Goal: Task Accomplishment & Management: Complete application form

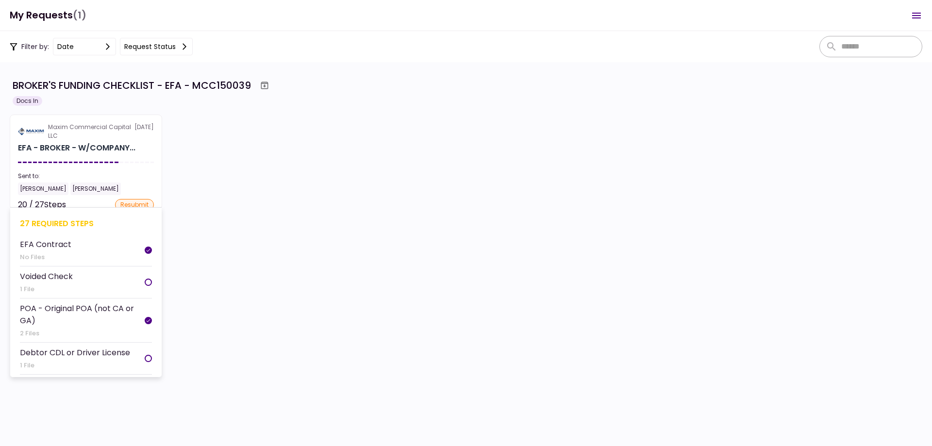
click at [136, 180] on div "Sent to:" at bounding box center [86, 176] width 136 height 9
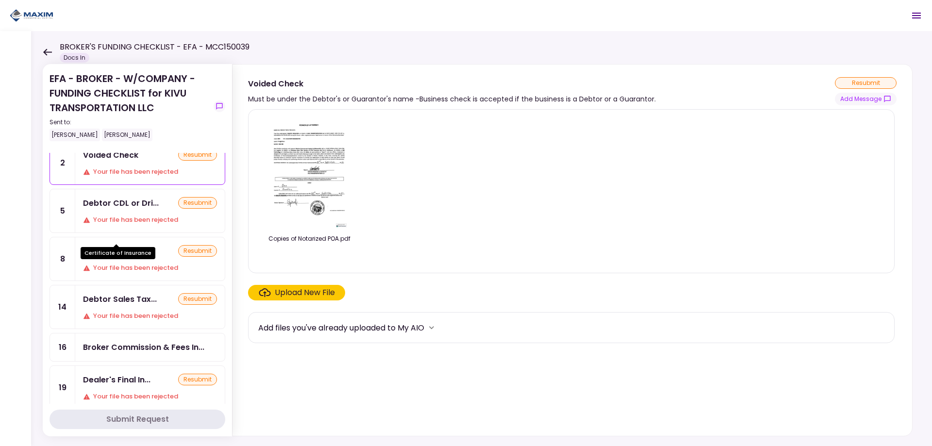
scroll to position [49, 0]
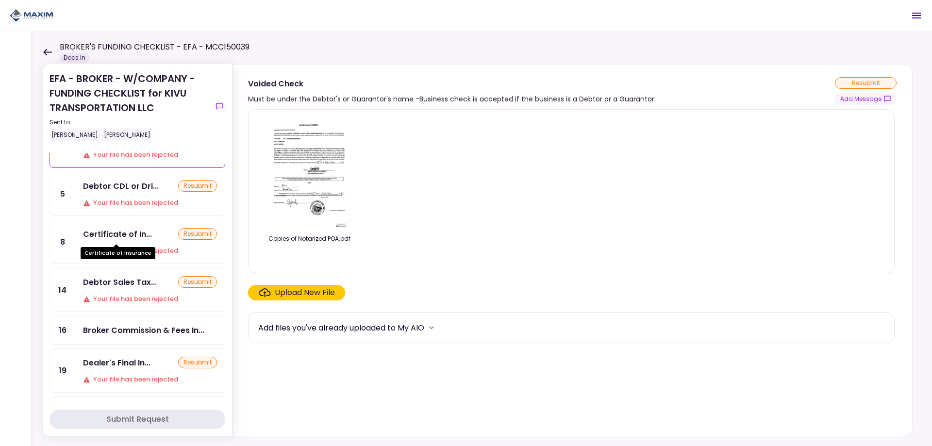
click at [126, 288] on div "Debtor Sales Tax... resubmit Your file has been rejected" at bounding box center [149, 289] width 149 height 43
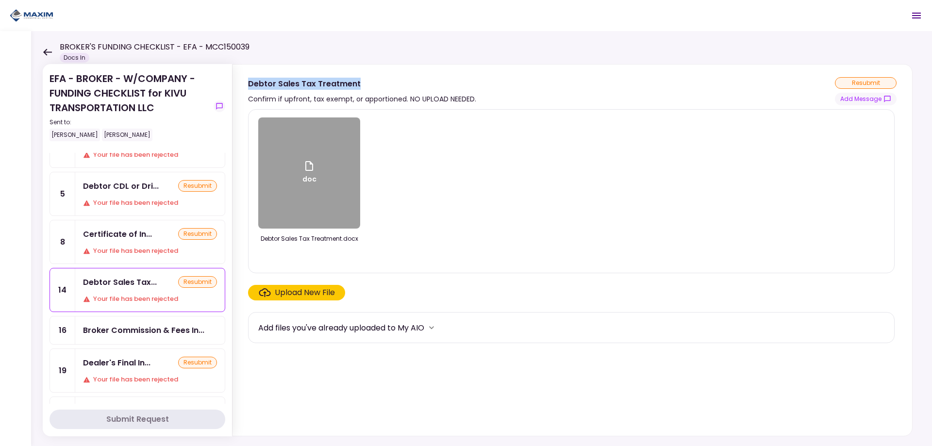
drag, startPoint x: 358, startPoint y: 84, endPoint x: 235, endPoint y: 87, distance: 122.8
click at [235, 87] on section "Debtor Sales Tax Treatment Confirm if upfront, tax exempt, or apportioned. NO U…" at bounding box center [572, 85] width 680 height 41
click at [307, 195] on div "doc" at bounding box center [309, 172] width 102 height 111
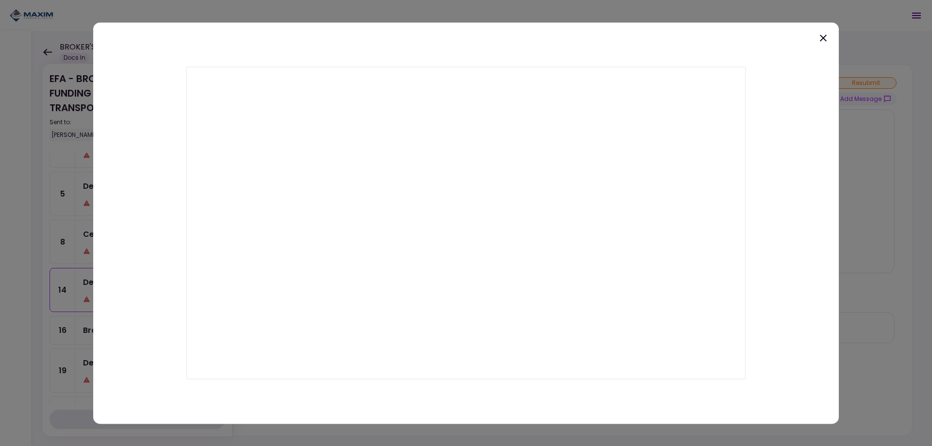
click at [540, 14] on div at bounding box center [466, 223] width 932 height 446
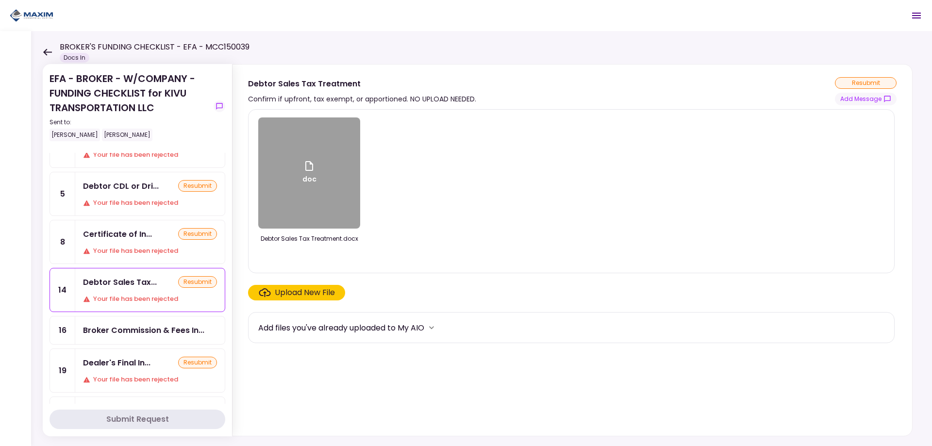
click at [299, 295] on div "Upload New File" at bounding box center [305, 293] width 60 height 12
click at [0, 0] on input "Upload New File" at bounding box center [0, 0] width 0 height 0
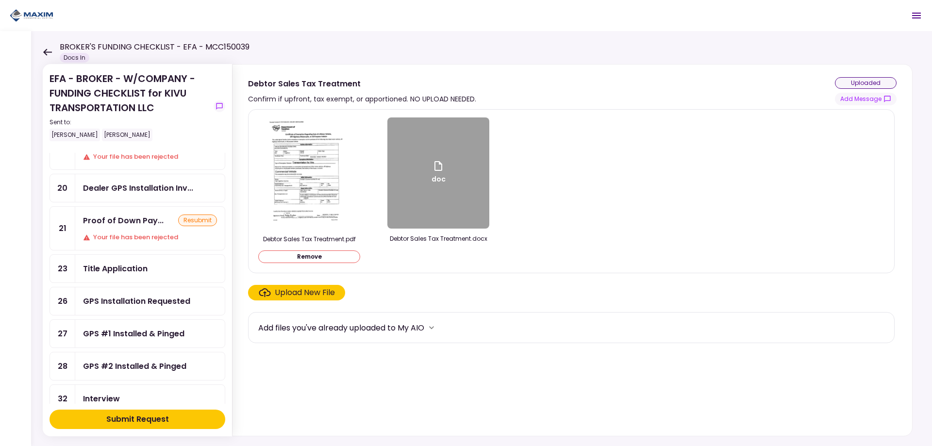
scroll to position [291, 0]
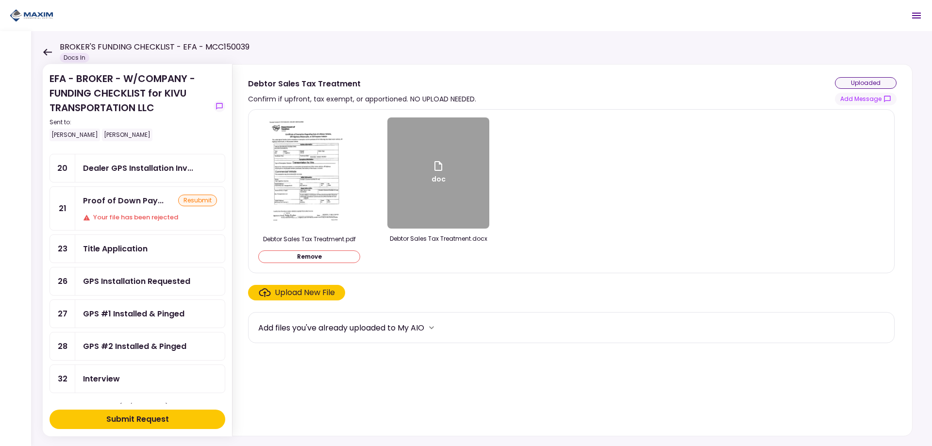
click at [123, 244] on div "Title Application" at bounding box center [115, 249] width 65 height 12
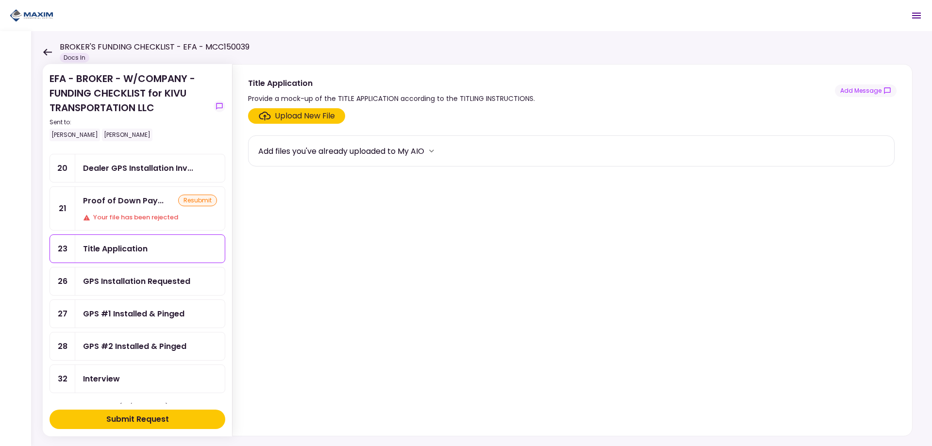
click at [313, 117] on div "Upload New File" at bounding box center [305, 116] width 60 height 12
click at [0, 0] on input "Upload New File" at bounding box center [0, 0] width 0 height 0
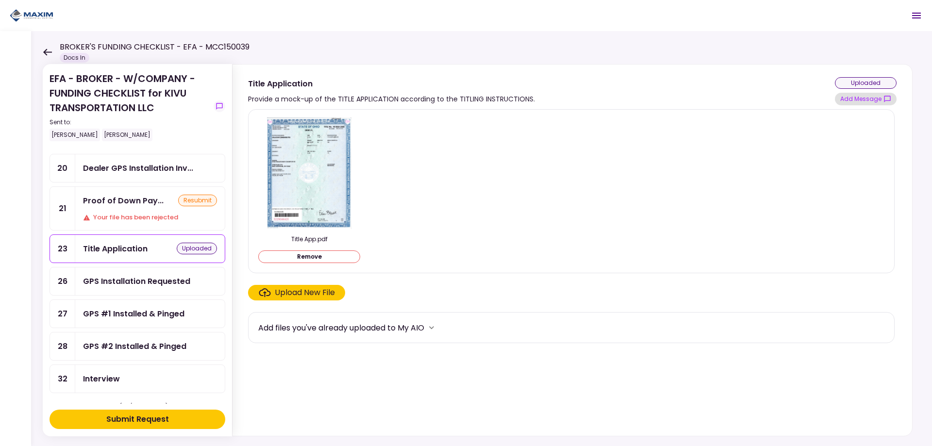
click at [859, 98] on button "Add Message" at bounding box center [866, 99] width 62 height 13
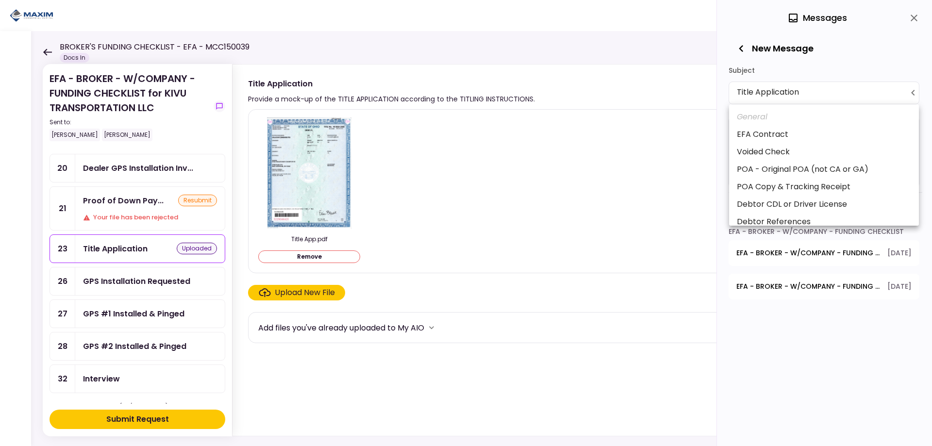
click at [763, 90] on body "**********" at bounding box center [466, 223] width 932 height 446
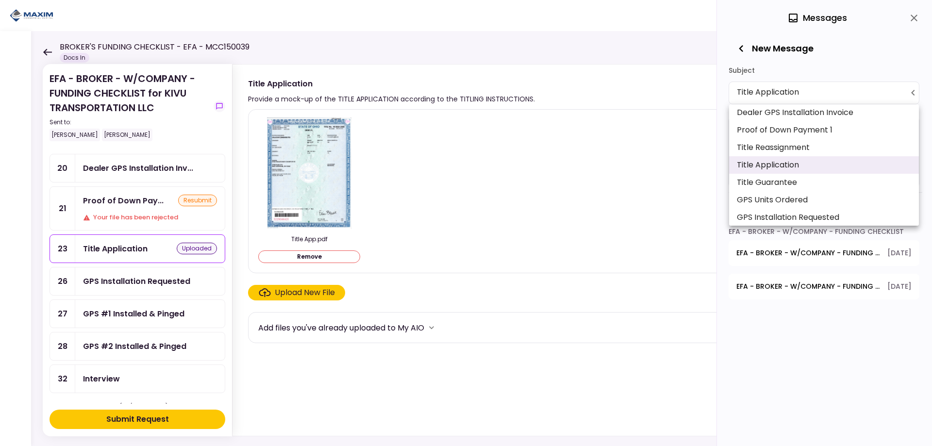
click at [680, 108] on div at bounding box center [466, 223] width 932 height 446
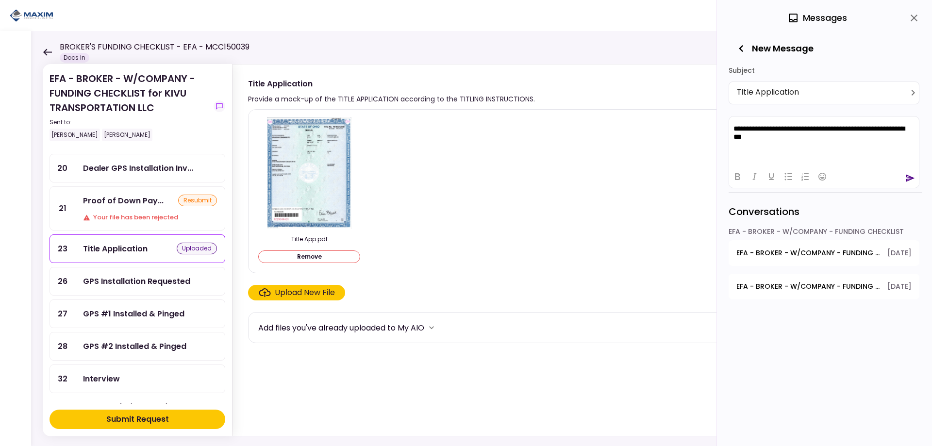
click at [911, 180] on icon "send" at bounding box center [910, 178] width 10 height 10
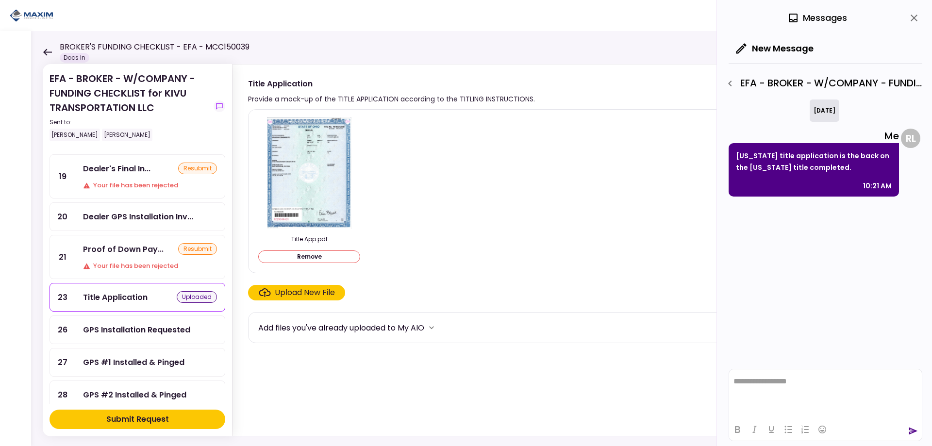
scroll to position [194, 0]
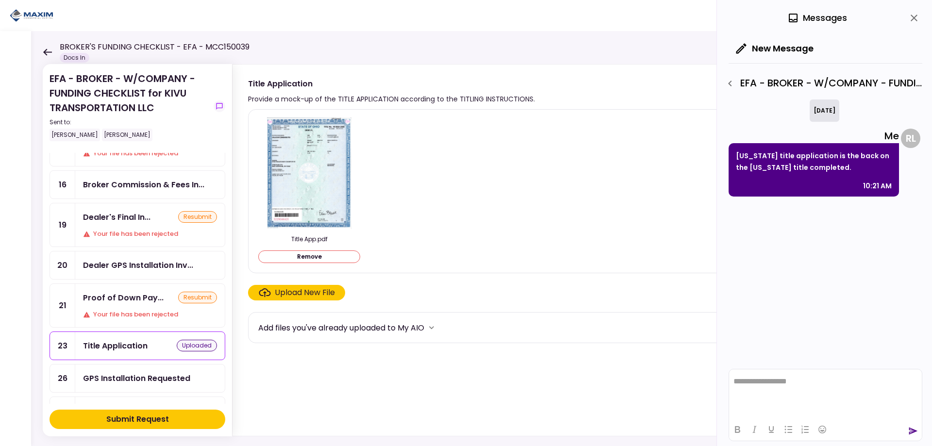
click at [131, 228] on div "Dealer's Final In... resubmit Your file has been rejected" at bounding box center [149, 224] width 149 height 43
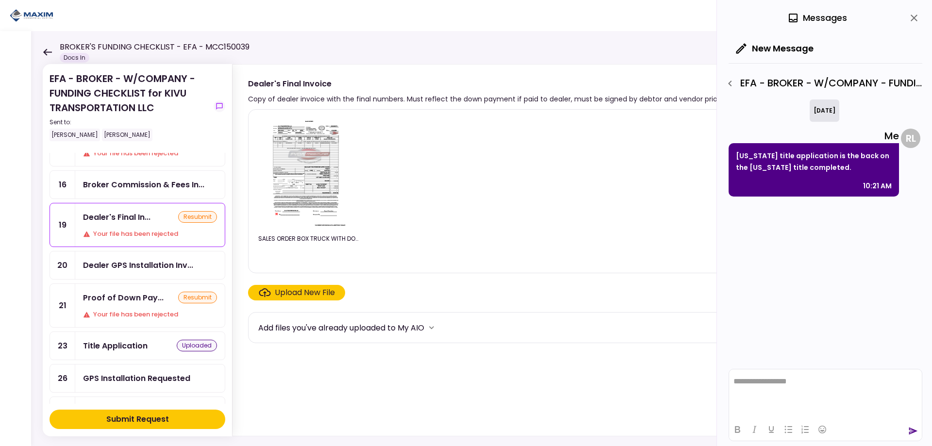
click at [289, 294] on div "Upload New File" at bounding box center [305, 293] width 60 height 12
click at [0, 0] on input "Upload New File" at bounding box center [0, 0] width 0 height 0
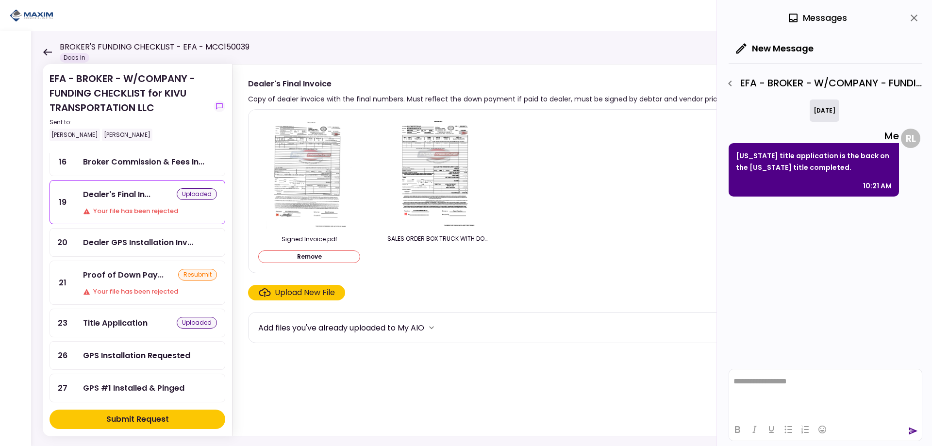
scroll to position [194, 0]
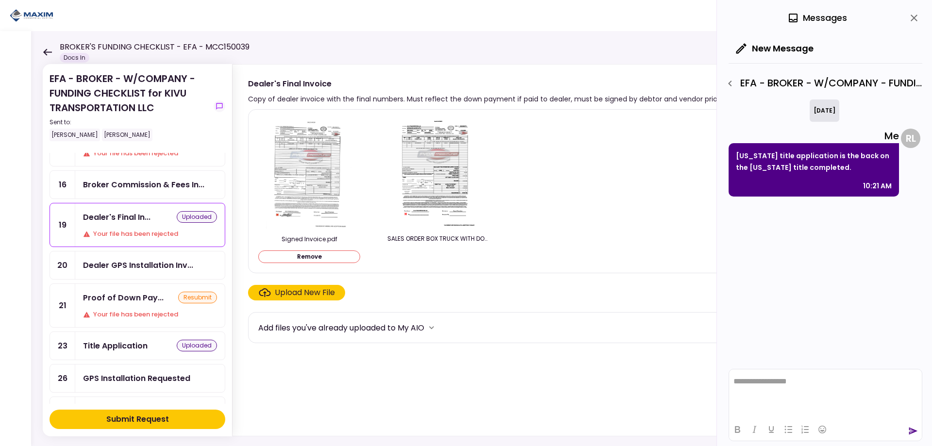
click at [141, 263] on div "Dealer GPS Installation Inv..." at bounding box center [138, 265] width 110 height 12
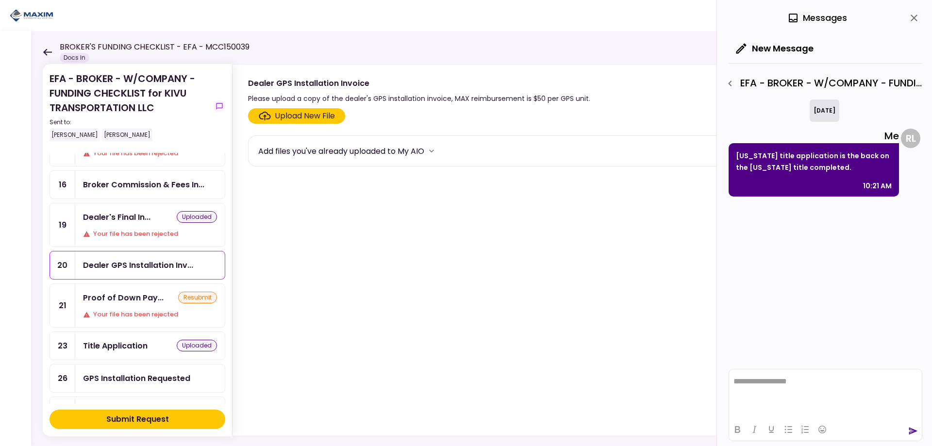
click at [916, 15] on icon "close" at bounding box center [914, 18] width 12 height 12
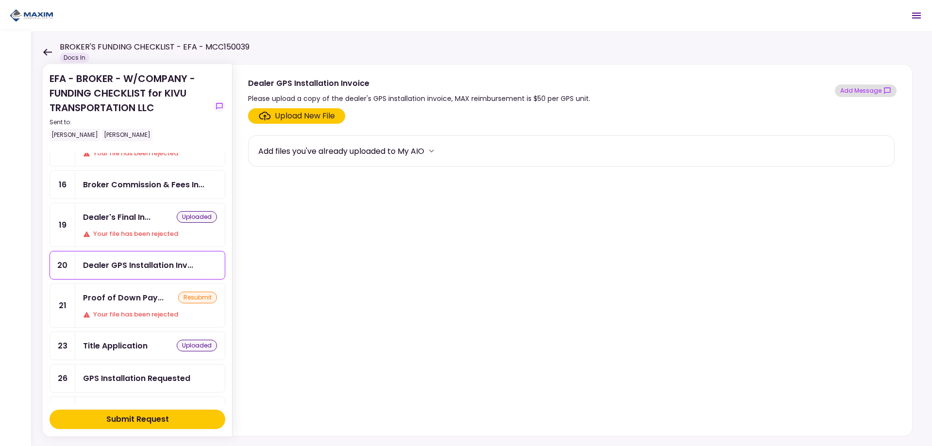
click at [856, 91] on button "Add Message" at bounding box center [866, 90] width 62 height 13
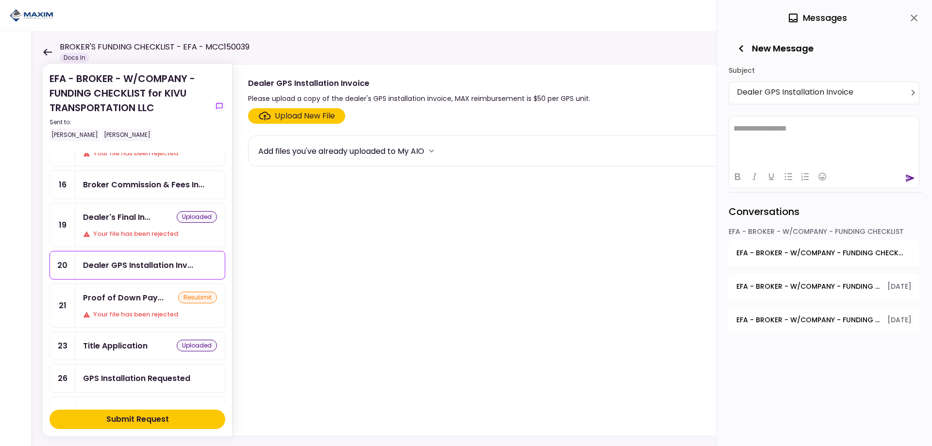
click at [794, 139] on html "**********" at bounding box center [824, 128] width 190 height 24
click at [912, 180] on icon "send" at bounding box center [910, 178] width 10 height 10
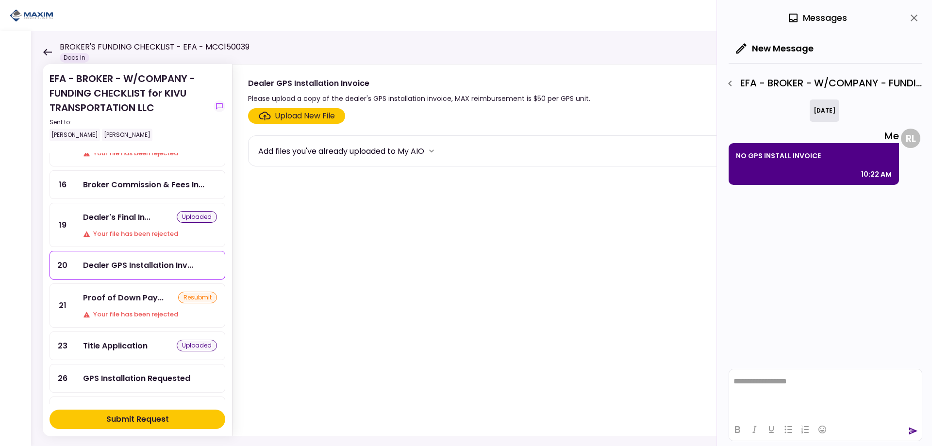
click at [127, 422] on div "Submit Request" at bounding box center [137, 420] width 63 height 12
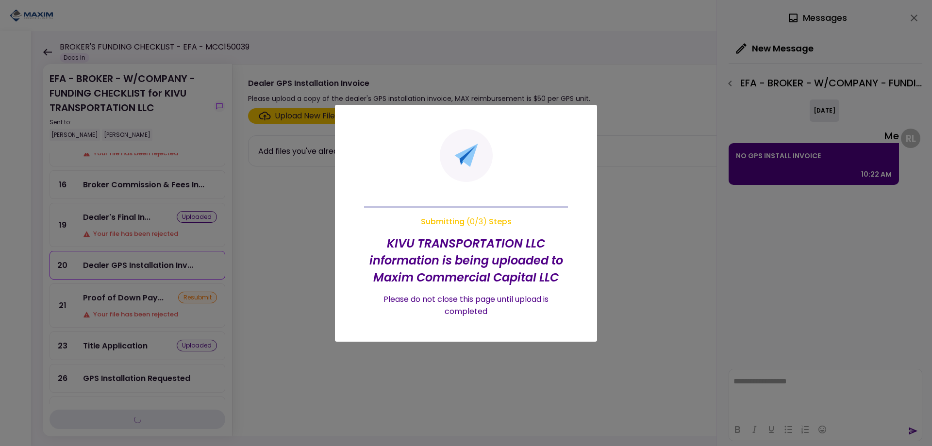
click at [448, 155] on section at bounding box center [466, 155] width 53 height 53
click at [416, 241] on h2 "KIVU TRANSPORTATION LLC information is being uploaded to Maxim Commercial Capit…" at bounding box center [466, 260] width 204 height 51
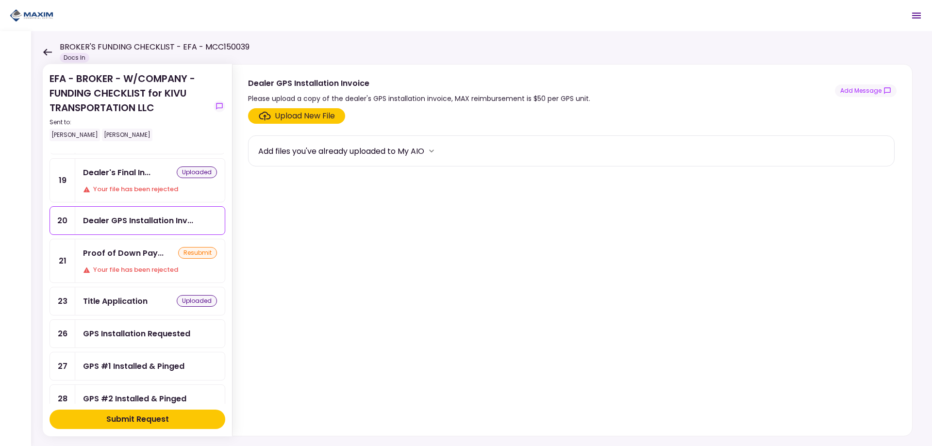
scroll to position [243, 0]
